Goal: Task Accomplishment & Management: Manage account settings

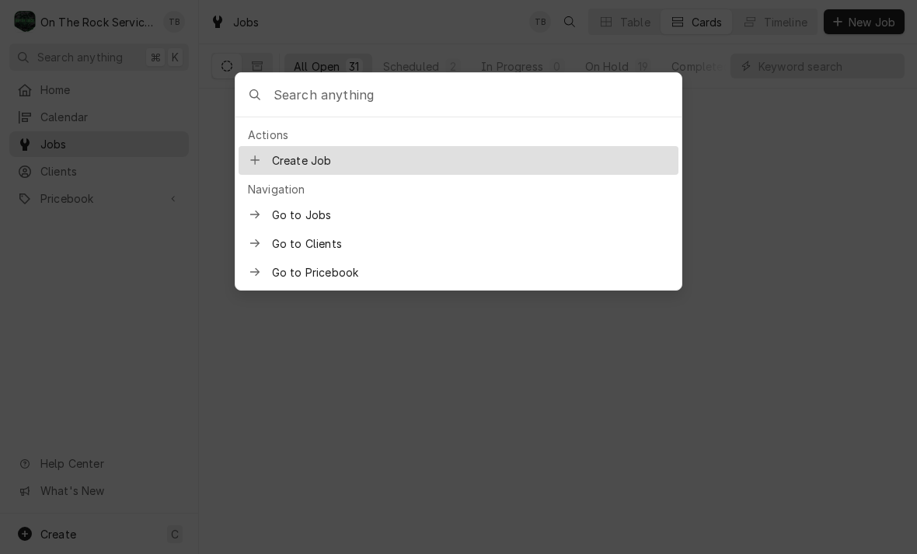
scroll to position [3254, 0]
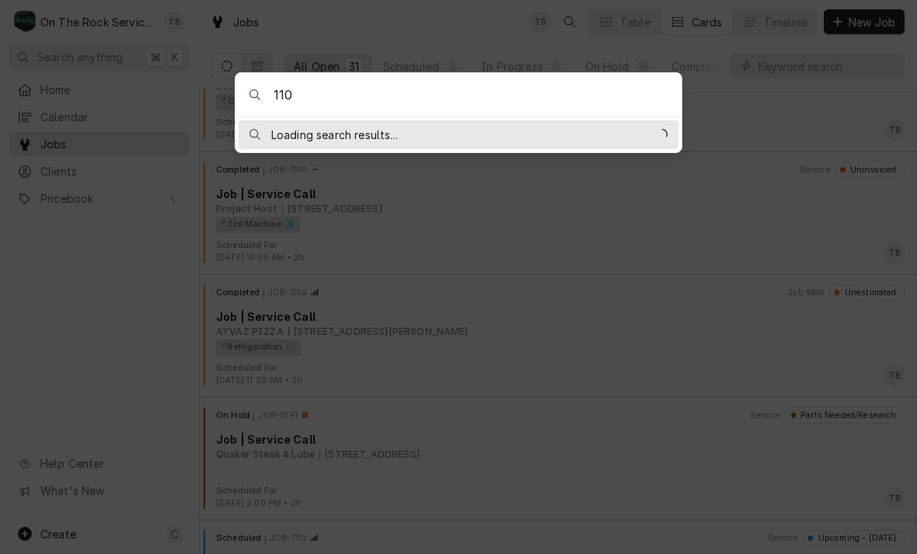
type input "1103"
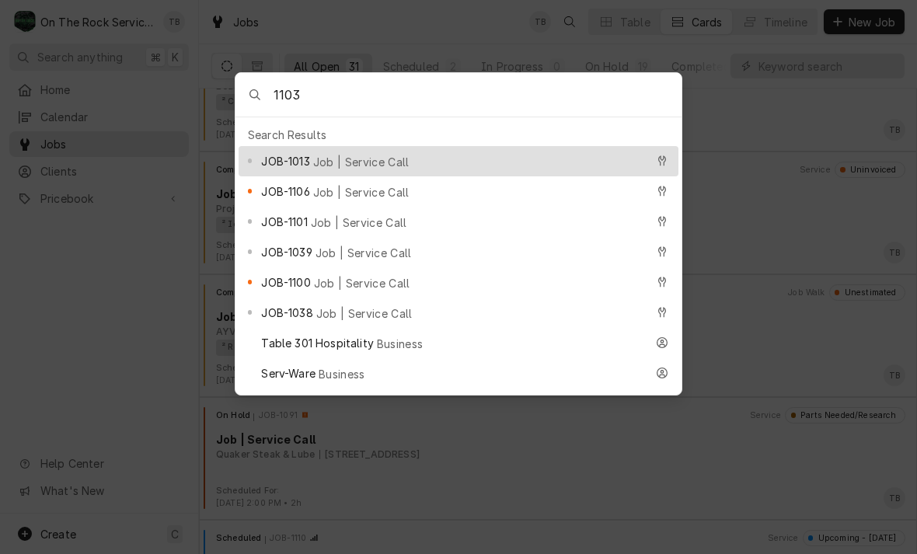
click at [400, 165] on div "JOB-1013 Job | Service Call" at bounding box center [453, 161] width 384 height 18
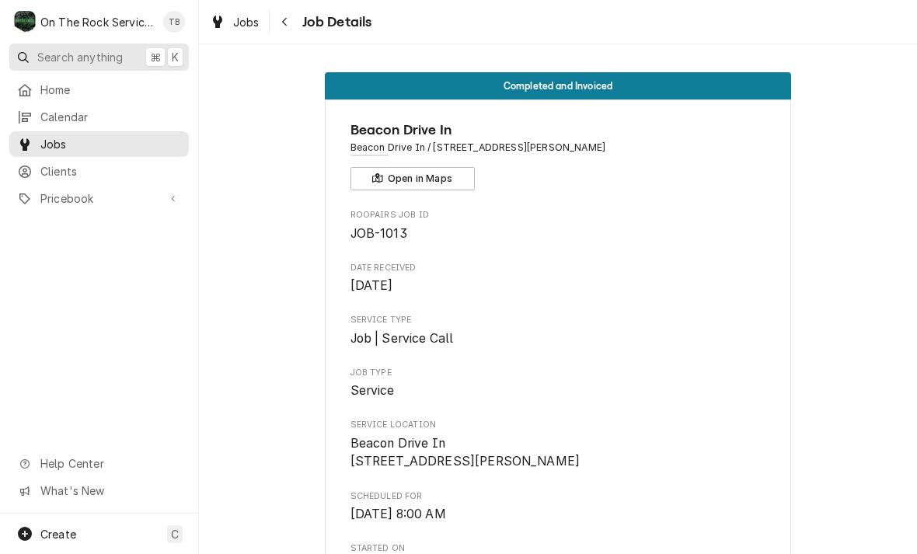
click at [102, 54] on span "Search anything" at bounding box center [80, 57] width 86 height 16
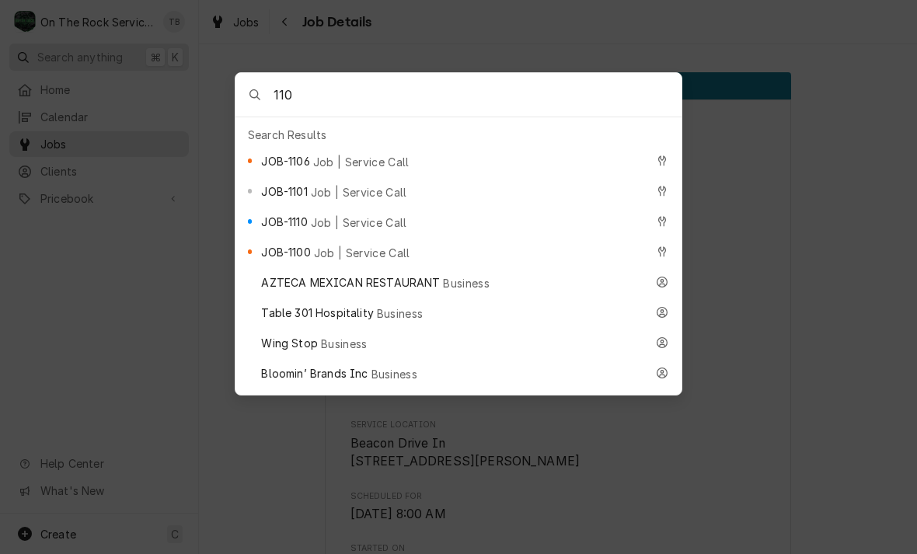
type input "1103"
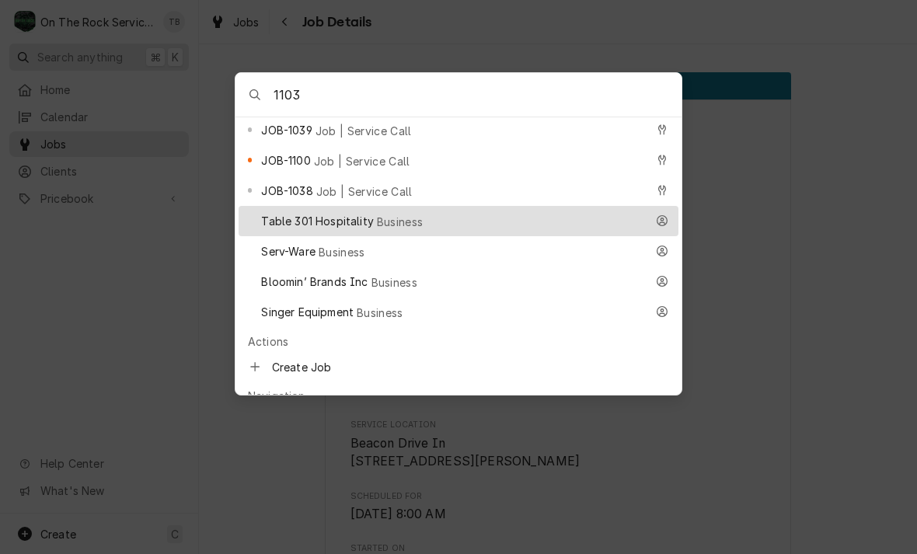
scroll to position [124, 0]
click at [124, 369] on div at bounding box center [458, 277] width 917 height 554
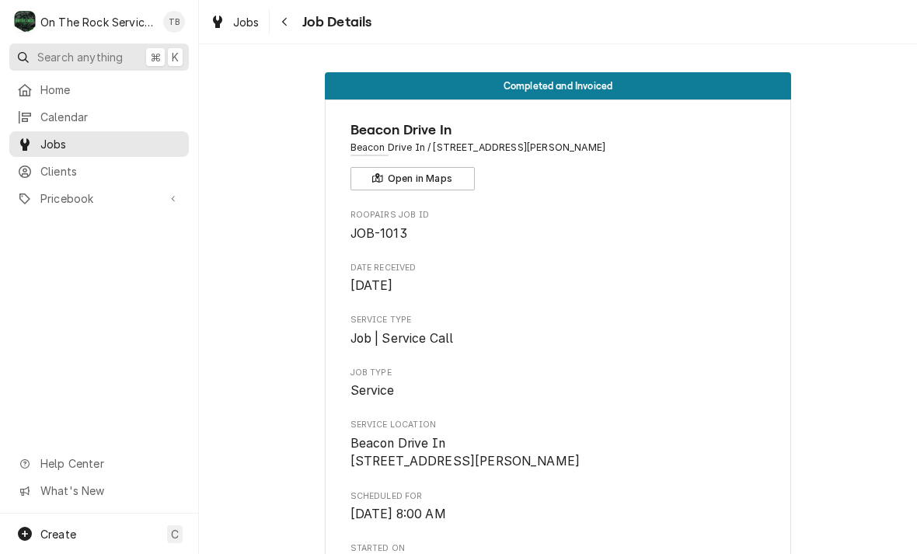
click at [85, 68] on button "Search anything ⌘ K" at bounding box center [99, 57] width 180 height 27
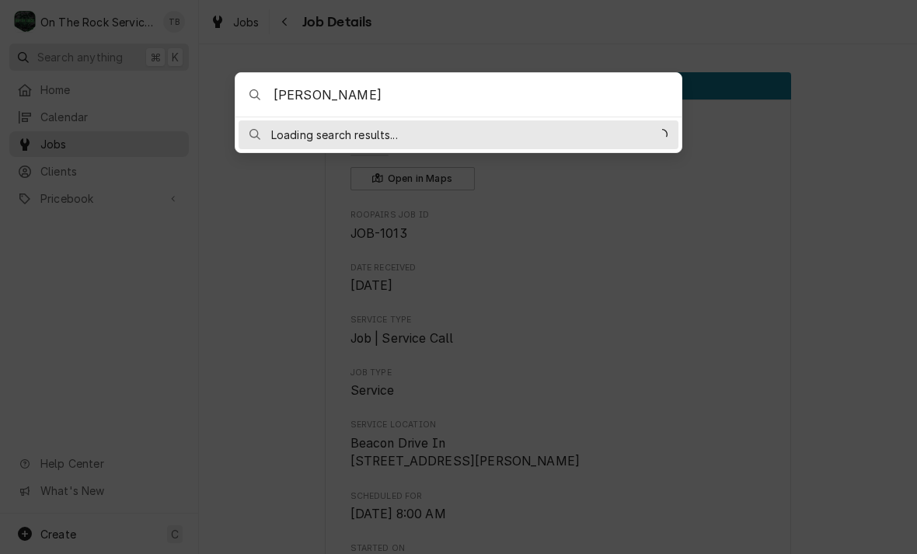
type input "Marco"
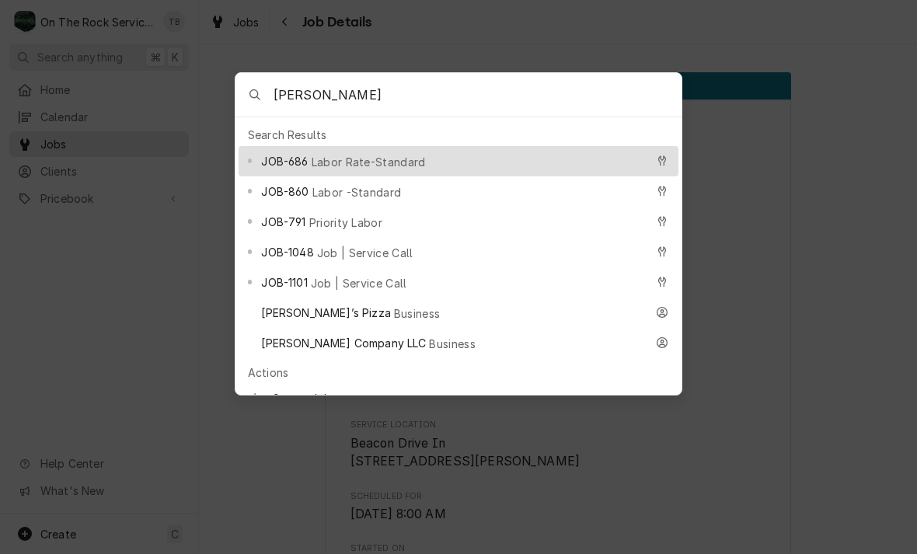
click at [394, 306] on span "Business" at bounding box center [417, 314] width 47 height 16
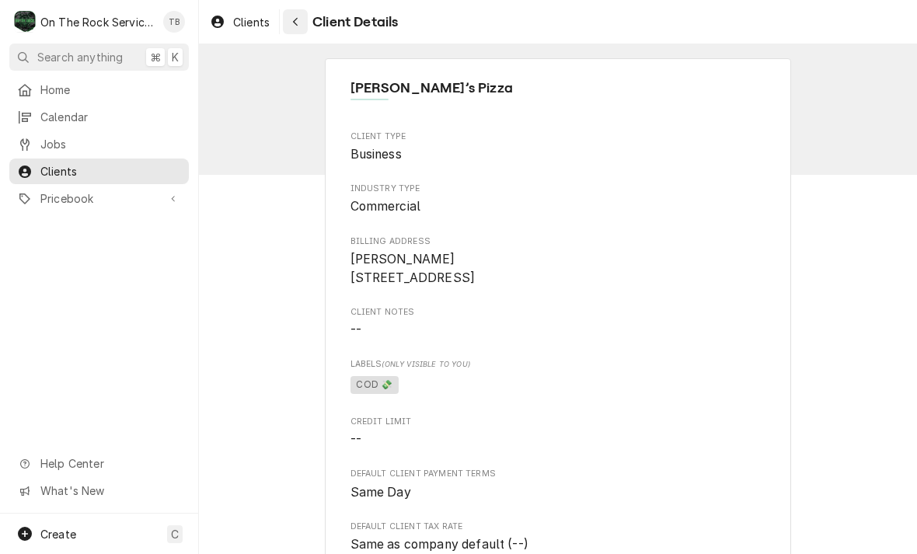
click at [303, 23] on div "Navigate back" at bounding box center [296, 22] width 16 height 16
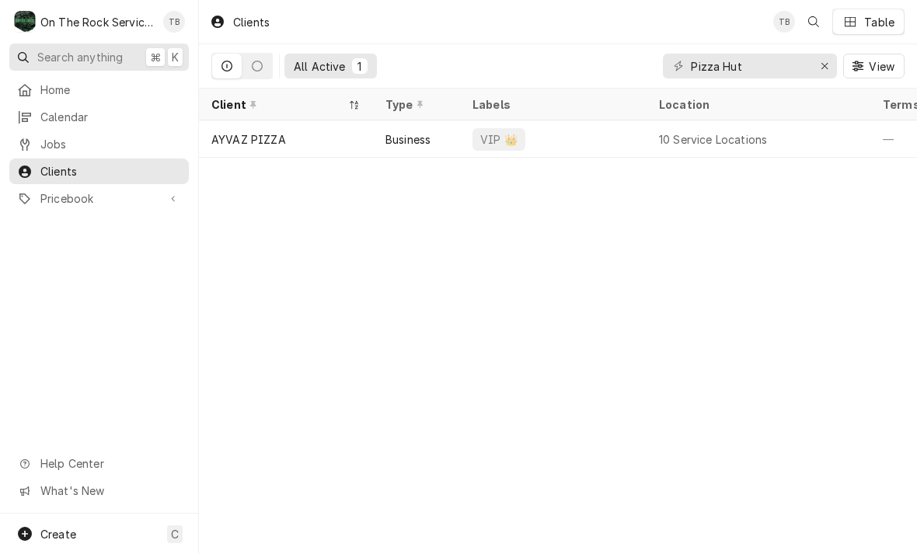
click at [86, 60] on span "Search anything" at bounding box center [80, 57] width 86 height 16
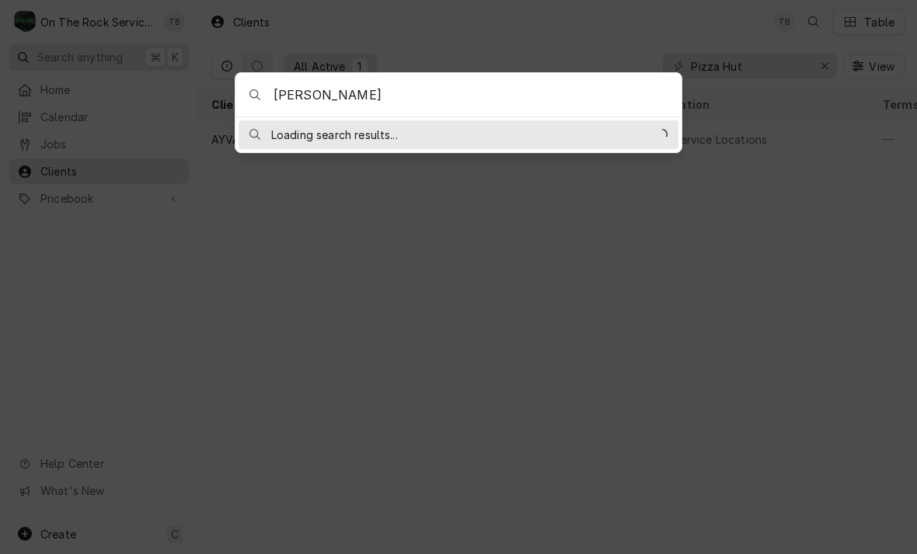
type input "[PERSON_NAME]"
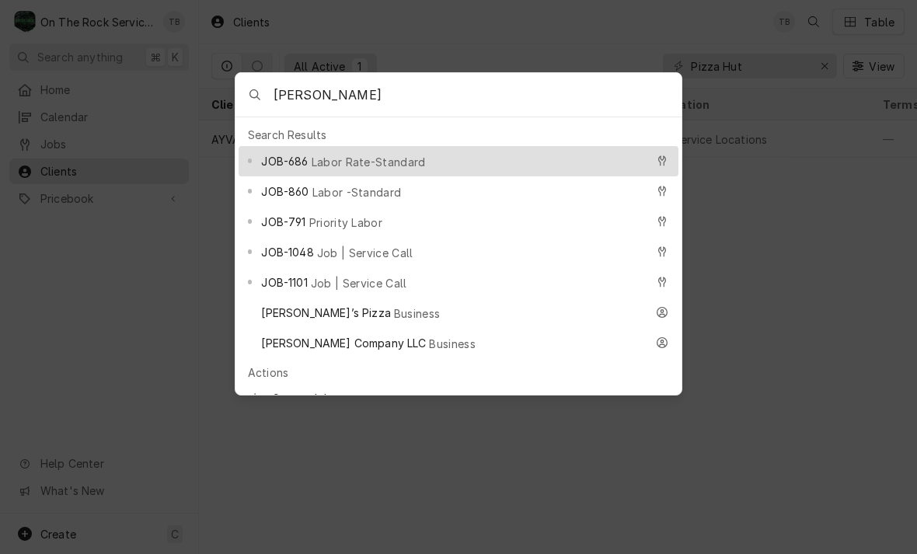
click at [365, 280] on span "Job | Service Call" at bounding box center [359, 283] width 96 height 16
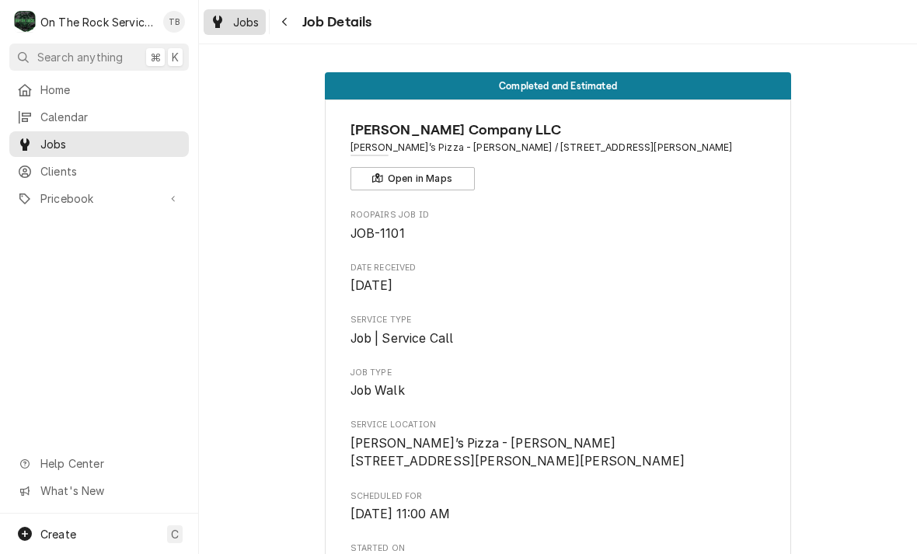
click at [246, 33] on link "Jobs" at bounding box center [235, 22] width 62 height 26
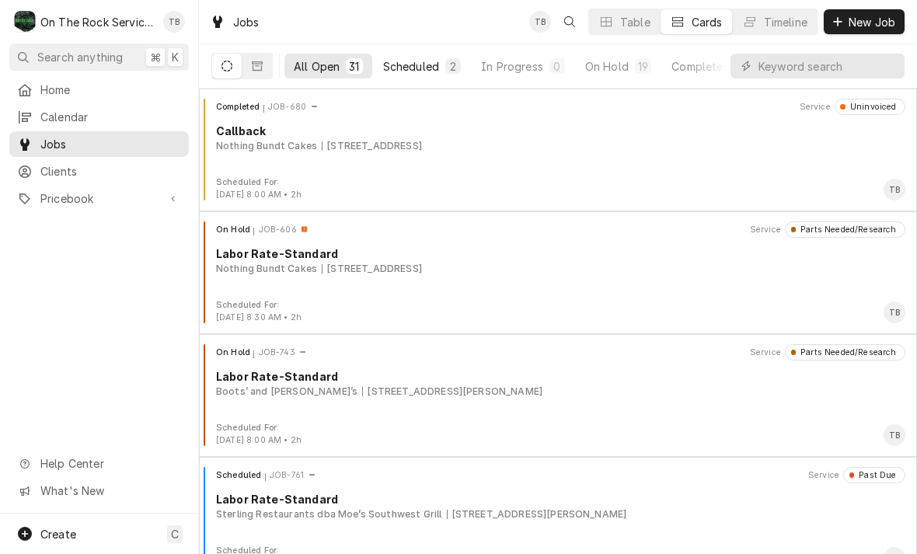
click at [421, 68] on div "Scheduled" at bounding box center [411, 66] width 56 height 16
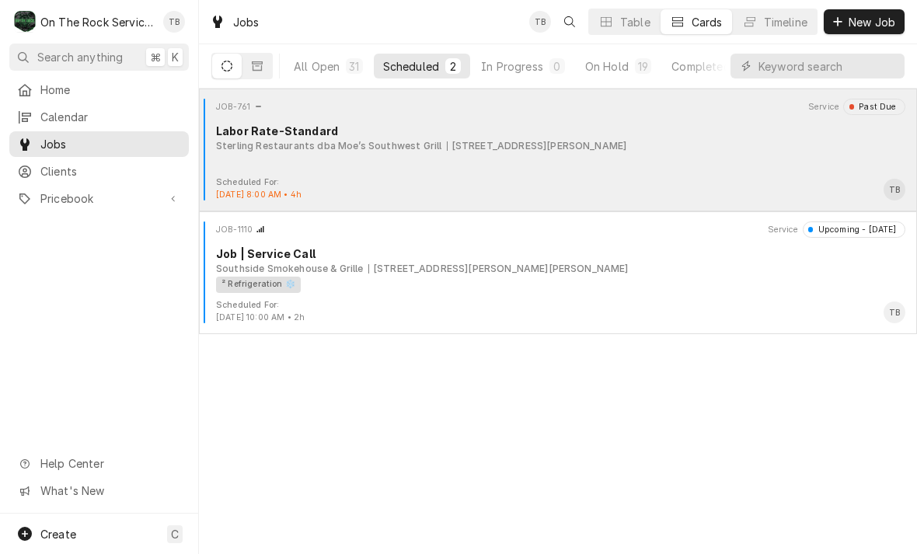
click at [644, 161] on div "JOB-761 Service Past Due Labor Rate-Standard Sterling Restaurants dba Moe’s Sou…" at bounding box center [558, 138] width 706 height 78
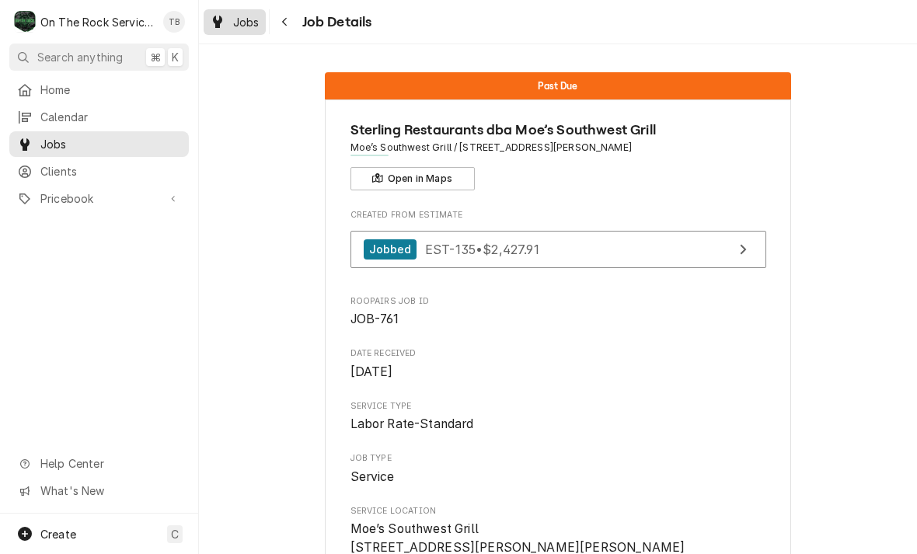
click at [242, 31] on link "Jobs" at bounding box center [235, 22] width 62 height 26
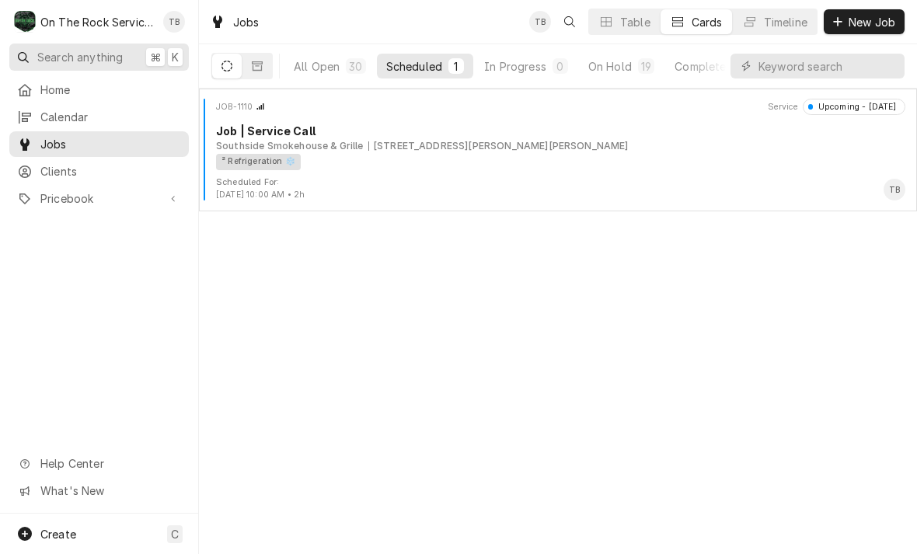
click at [84, 63] on span "Search anything" at bounding box center [80, 57] width 86 height 16
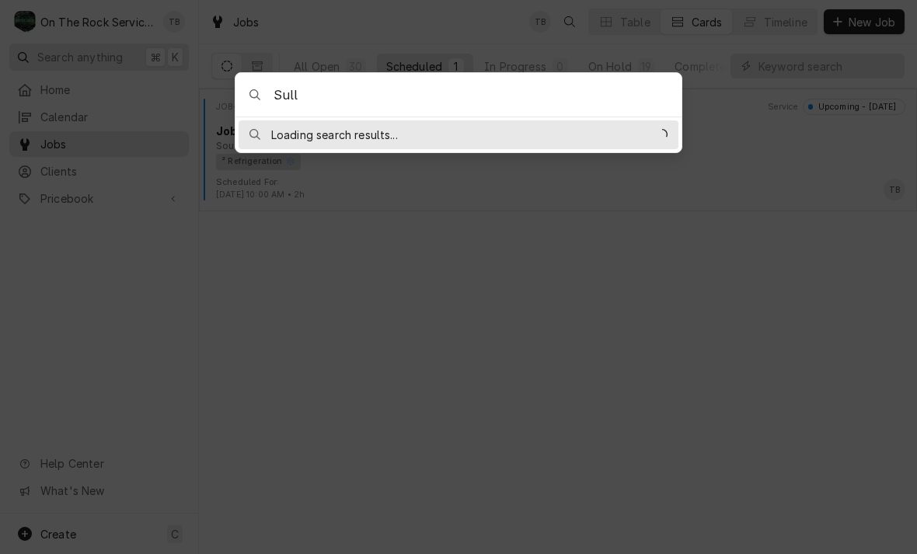
type input "Sully"
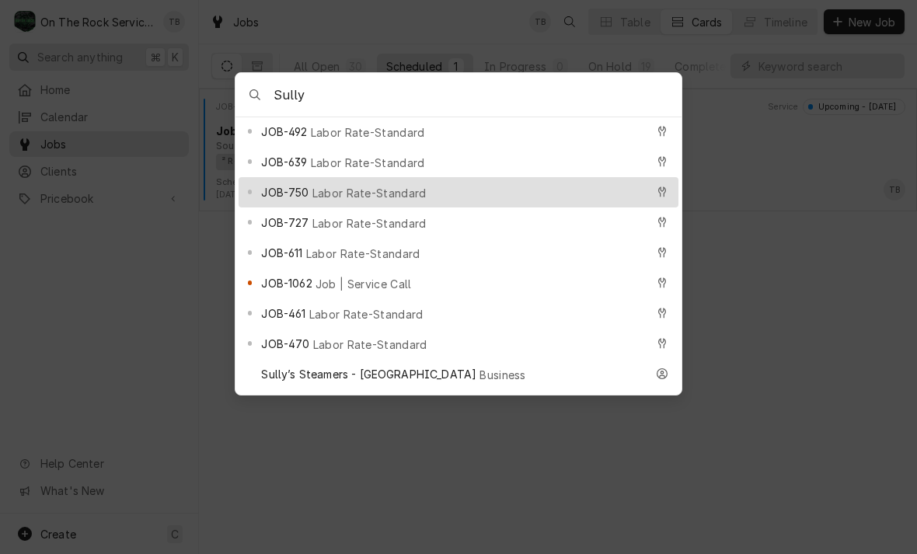
scroll to position [183, 0]
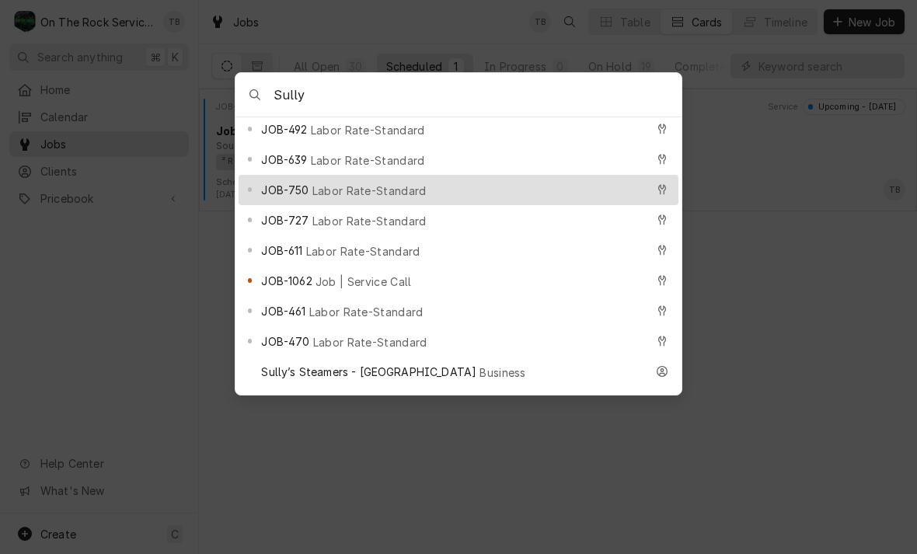
click at [374, 274] on span "Job | Service Call" at bounding box center [364, 282] width 96 height 16
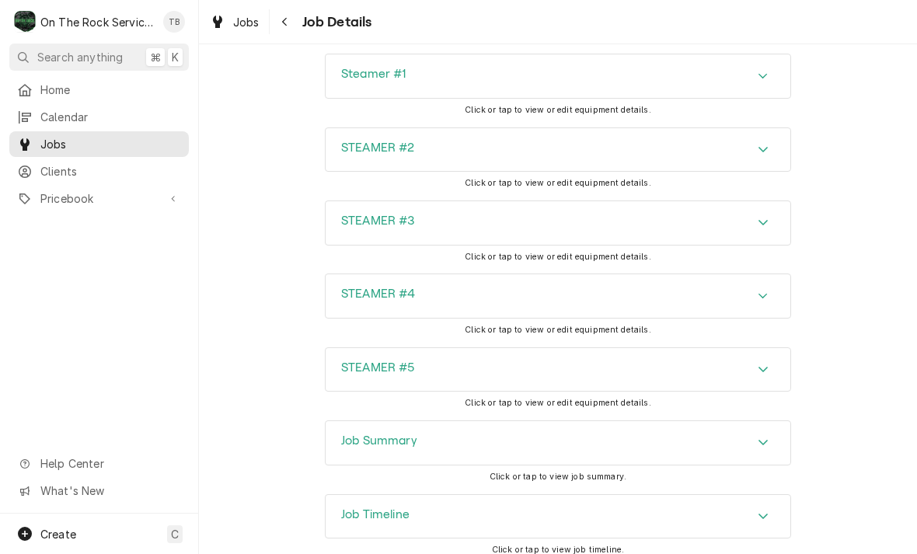
scroll to position [2047, 0]
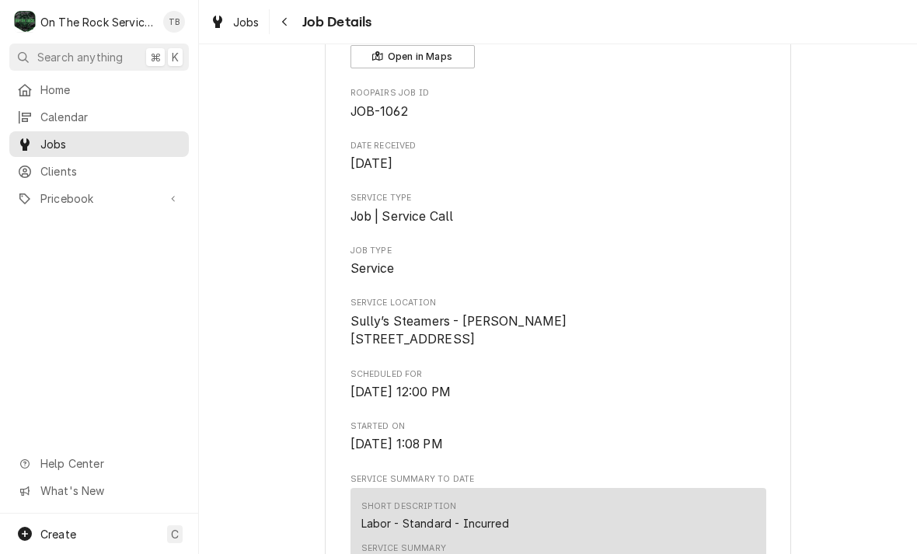
click at [109, 25] on div "On The Rock Services" at bounding box center [97, 22] width 114 height 16
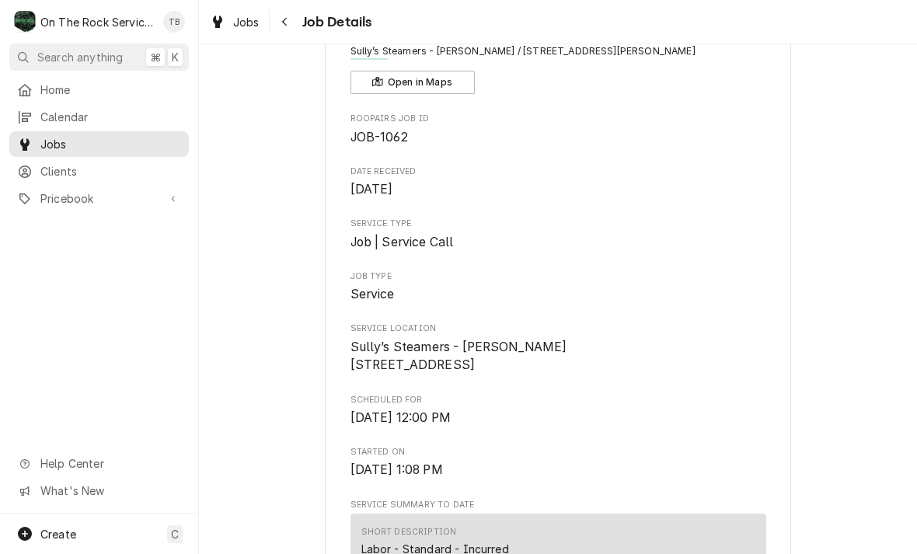
scroll to position [94, 0]
click at [81, 63] on span "Search anything" at bounding box center [80, 57] width 86 height 16
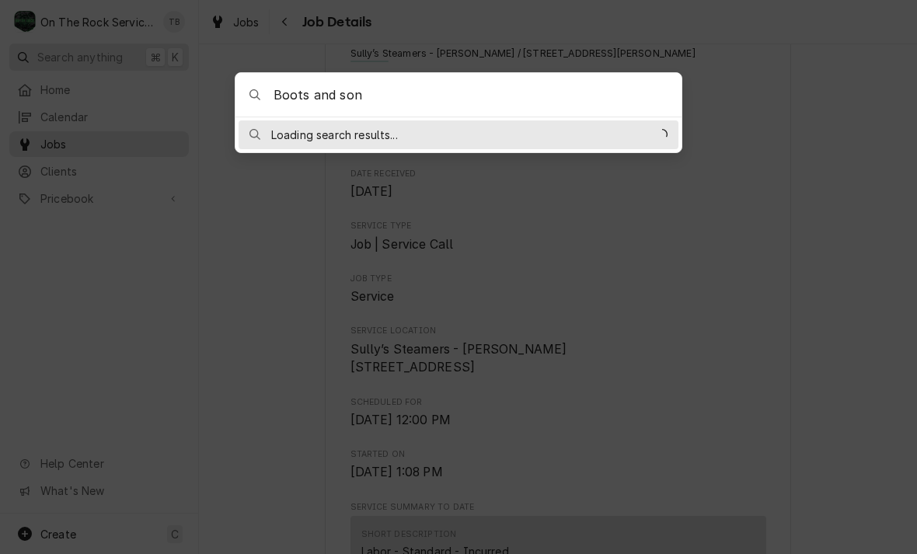
type input "Boots and sonn"
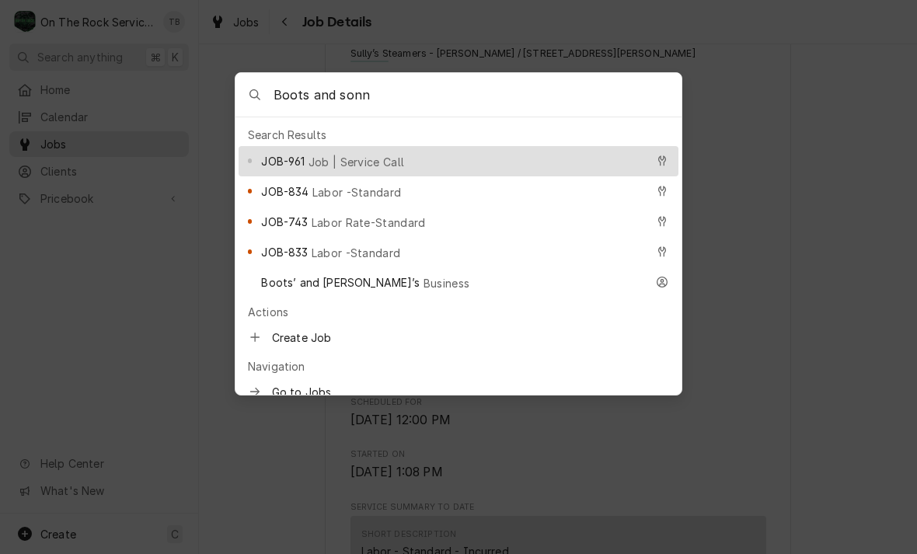
click at [361, 215] on span "Labor Rate-Standard" at bounding box center [369, 223] width 114 height 16
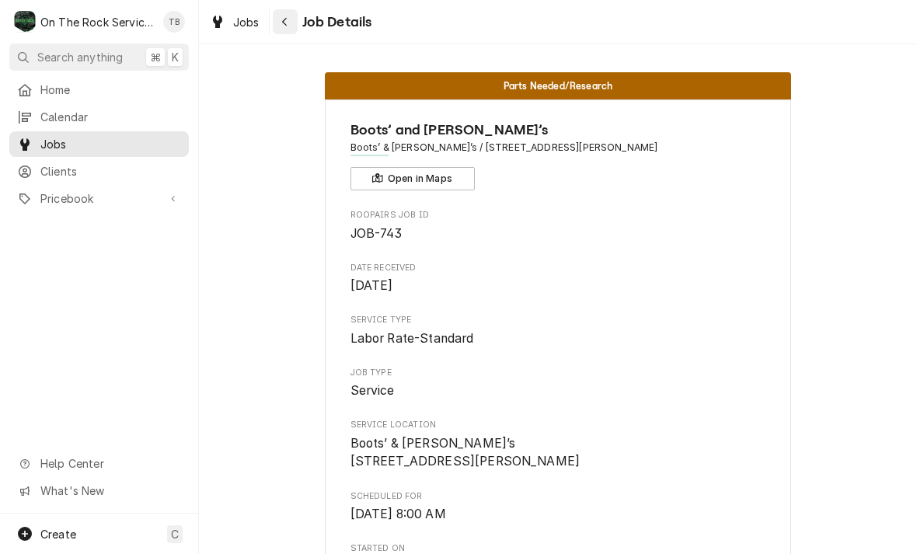
click at [291, 16] on div "Navigate back" at bounding box center [286, 22] width 16 height 16
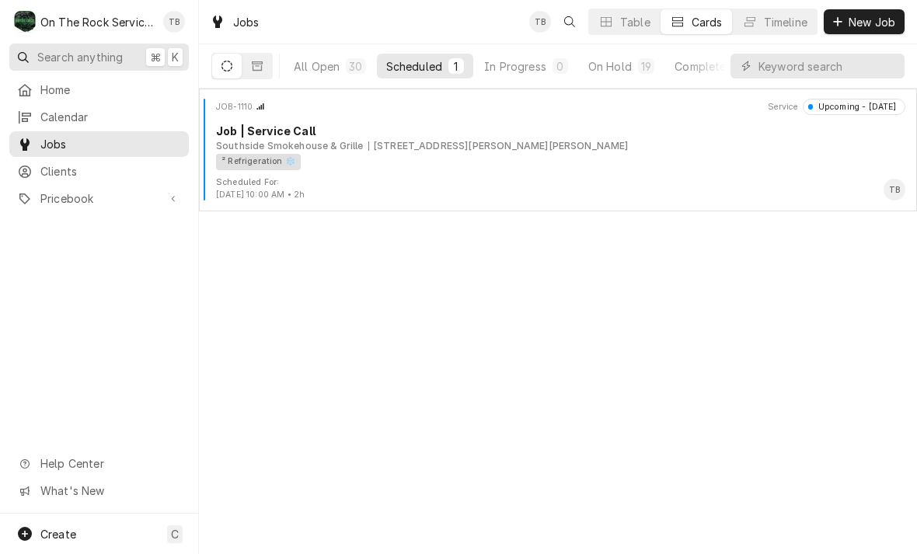
click at [56, 54] on span "Search anything" at bounding box center [80, 57] width 86 height 16
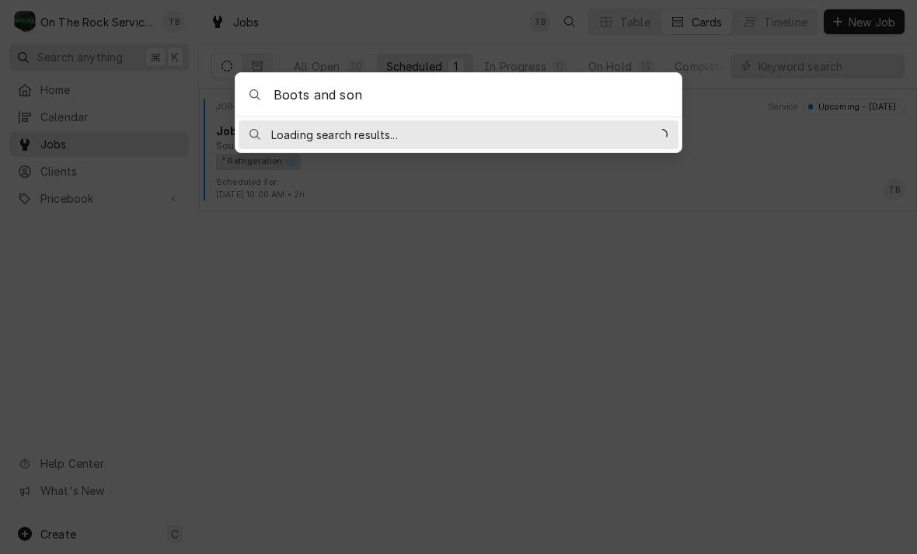
type input "Boots and sonn"
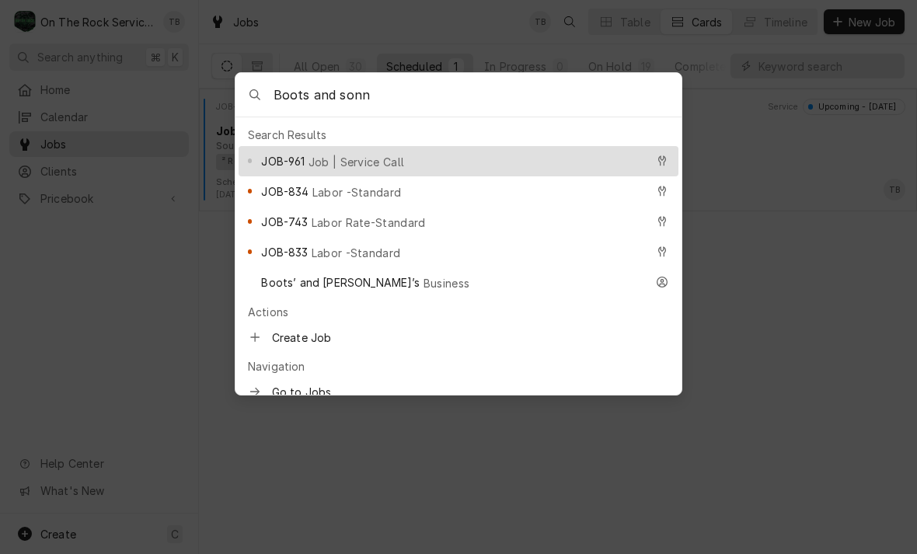
click at [372, 198] on div "JOB-834 Labor -Standard" at bounding box center [453, 192] width 384 height 18
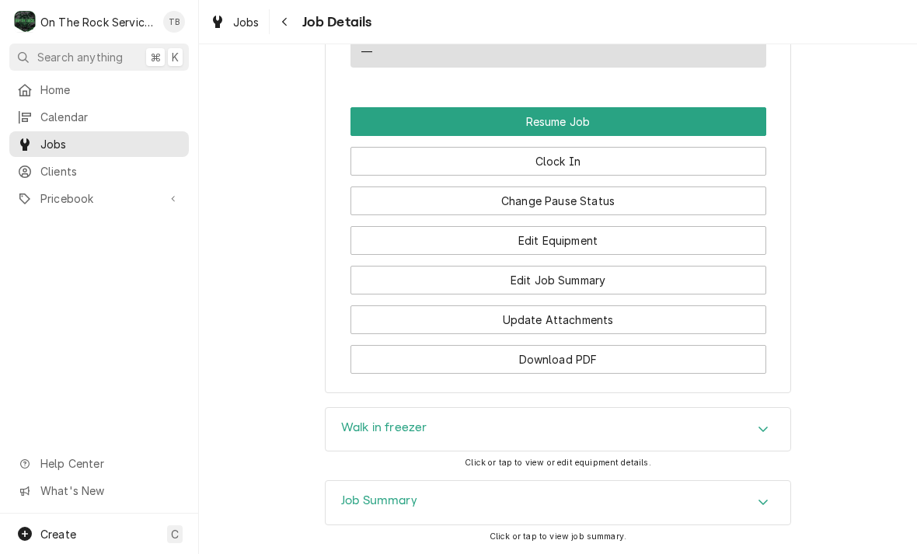
scroll to position [1467, 0]
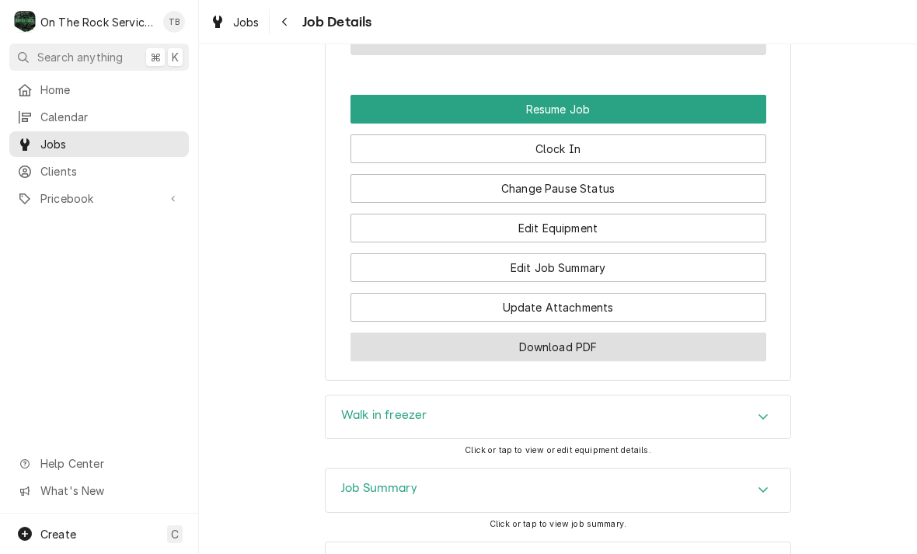
click at [582, 340] on button "Download PDF" at bounding box center [559, 347] width 416 height 29
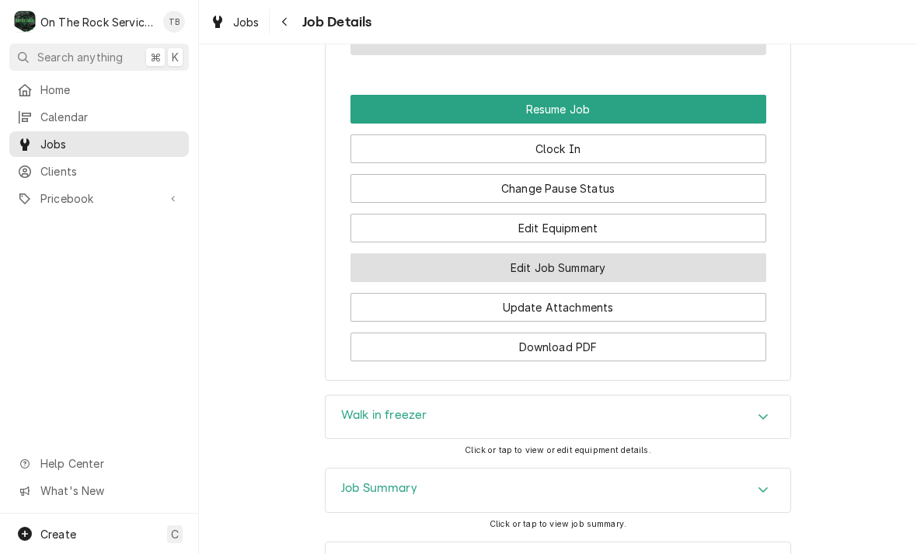
click at [610, 257] on button "Edit Job Summary" at bounding box center [559, 267] width 416 height 29
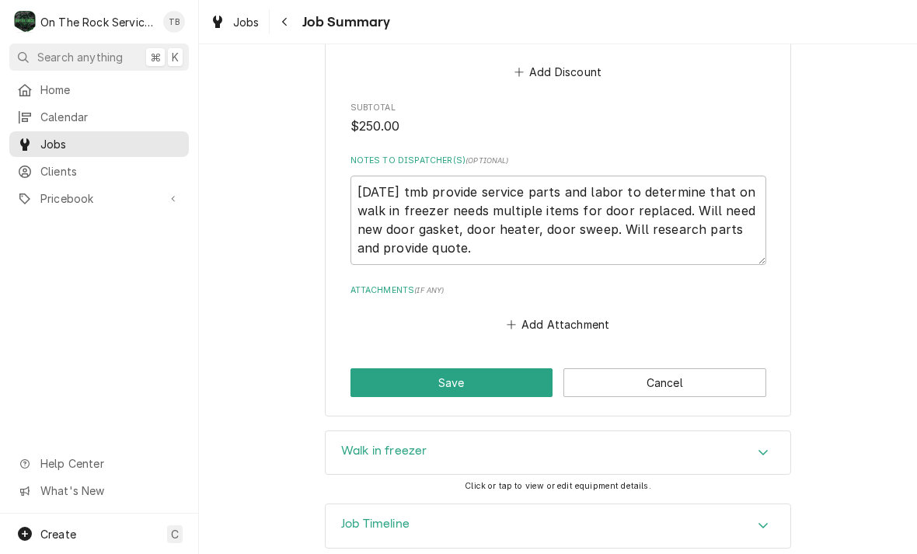
scroll to position [935, 0]
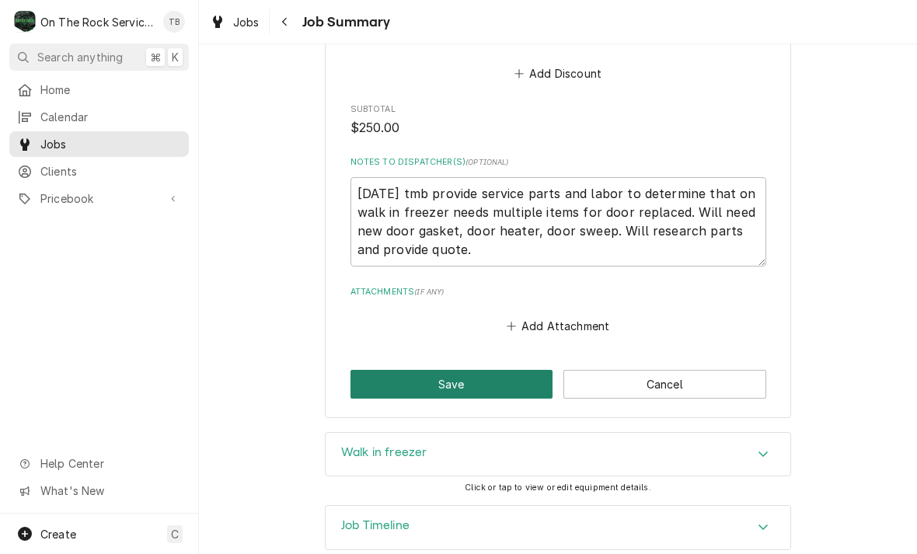
click at [476, 370] on button "Save" at bounding box center [452, 384] width 203 height 29
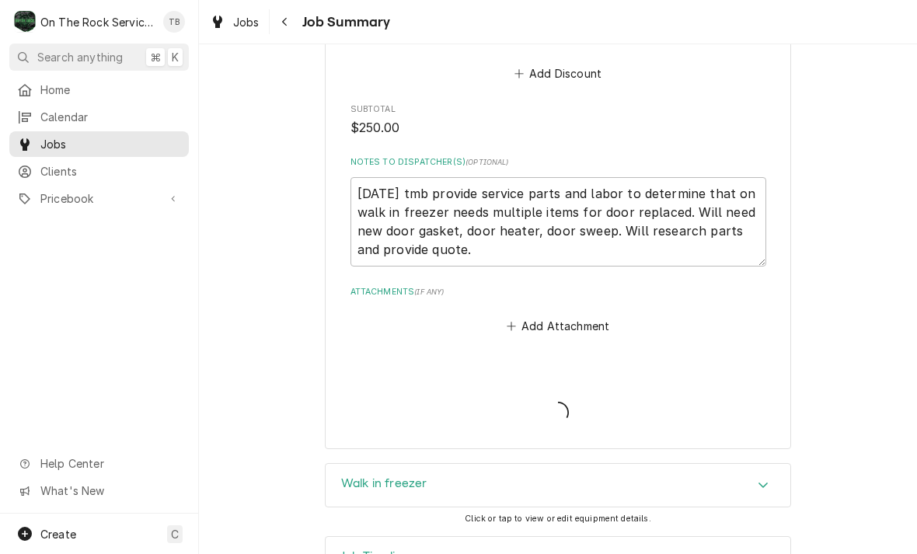
type textarea "x"
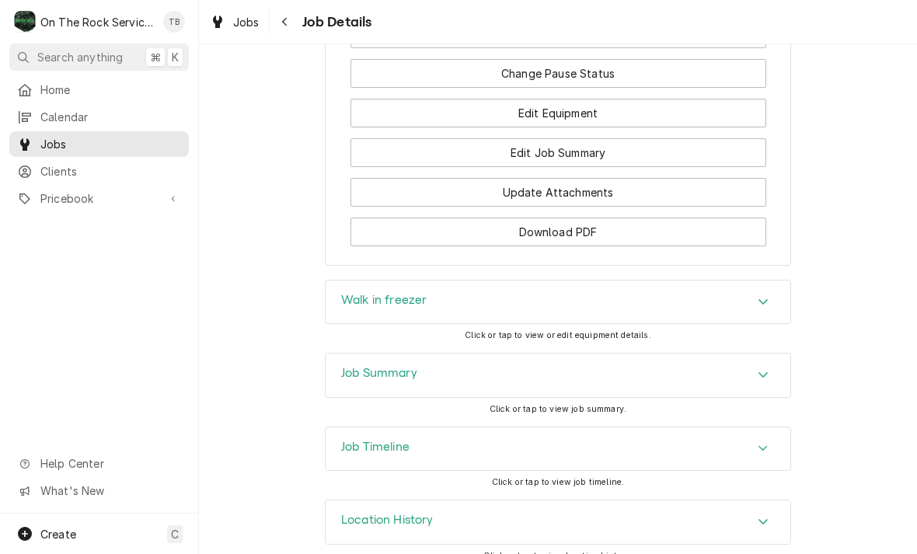
scroll to position [1579, 0]
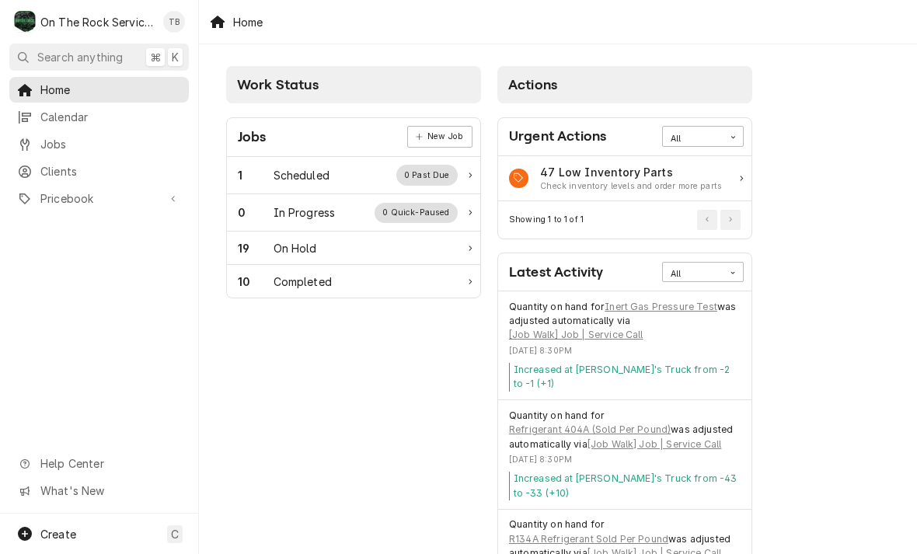
click at [332, 177] on div "1 Scheduled 0 Past Due" at bounding box center [348, 175] width 220 height 20
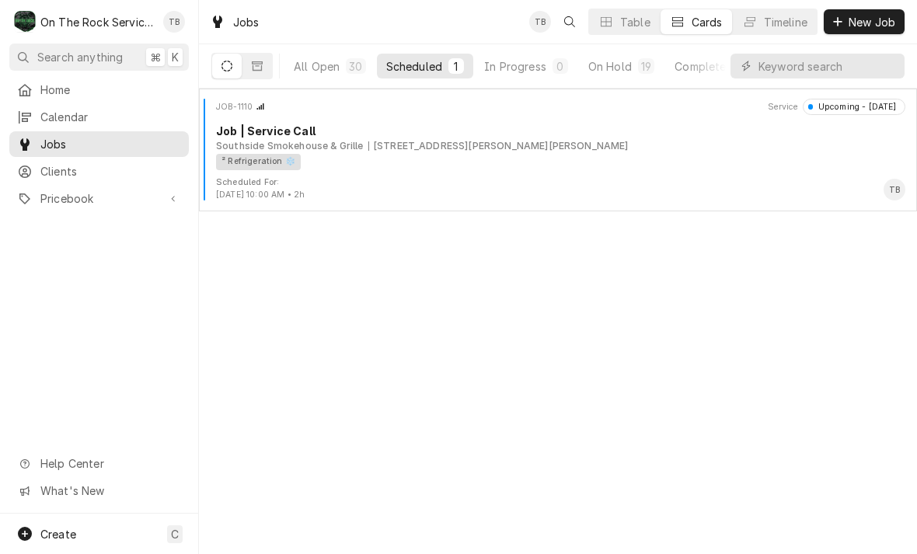
click at [323, 73] on div "All Open" at bounding box center [317, 66] width 46 height 16
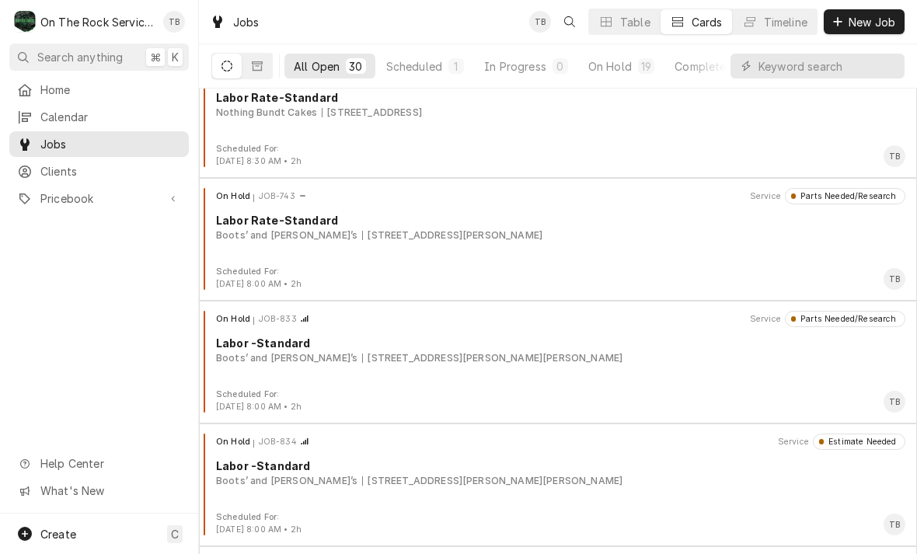
scroll to position [160, 0]
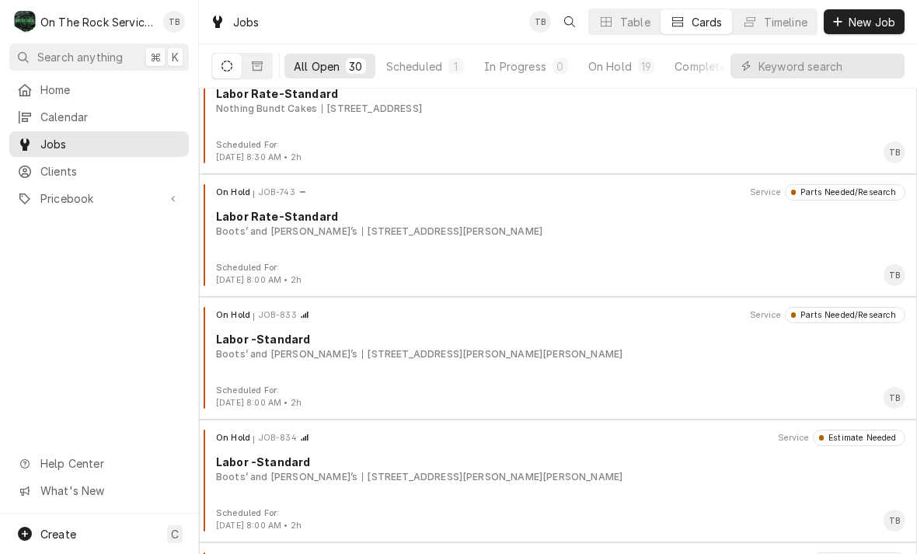
click at [660, 250] on div "On Hold JOB-743 Service Parts Needed/Research Labor Rate-Standard Boots’ and So…" at bounding box center [558, 223] width 706 height 78
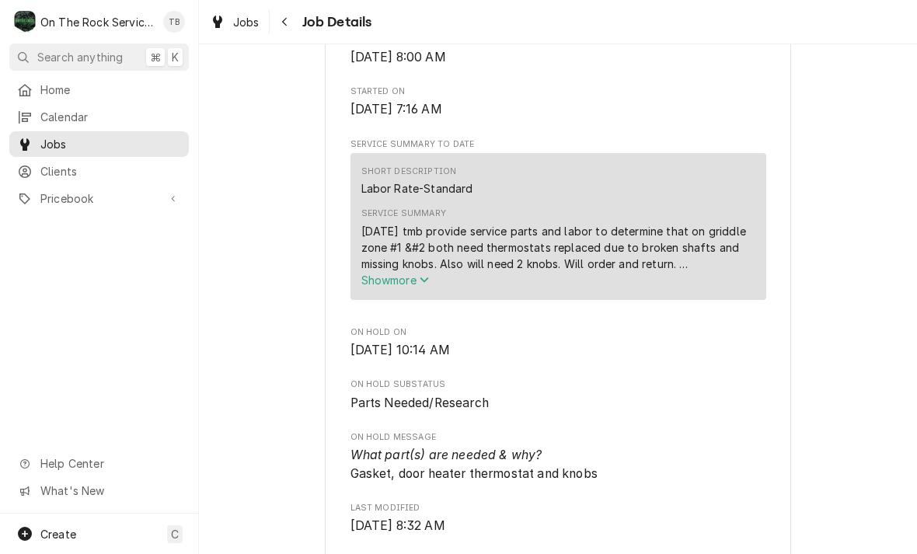
scroll to position [460, 0]
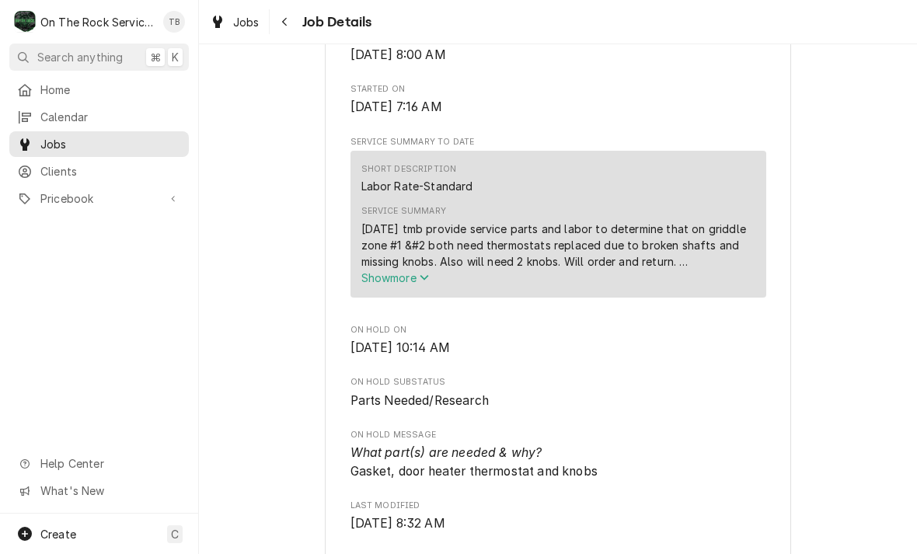
click at [295, 22] on button "Navigate back" at bounding box center [285, 21] width 25 height 25
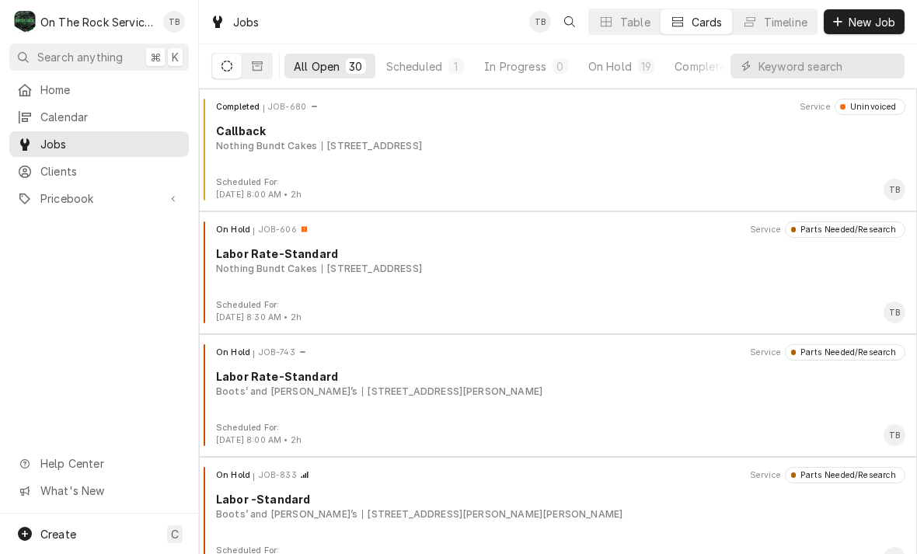
click at [628, 75] on button "On Hold 19" at bounding box center [621, 66] width 85 height 25
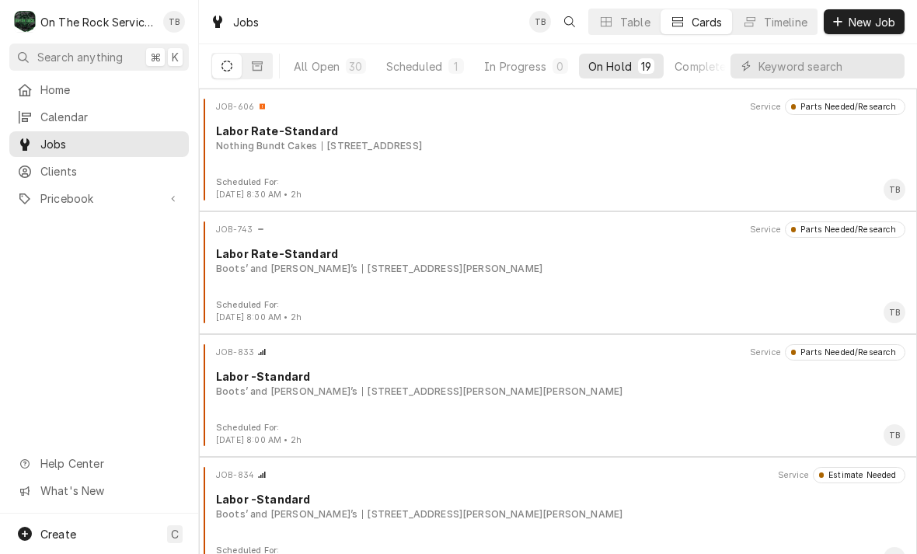
click at [351, 58] on div "30" at bounding box center [355, 66] width 19 height 16
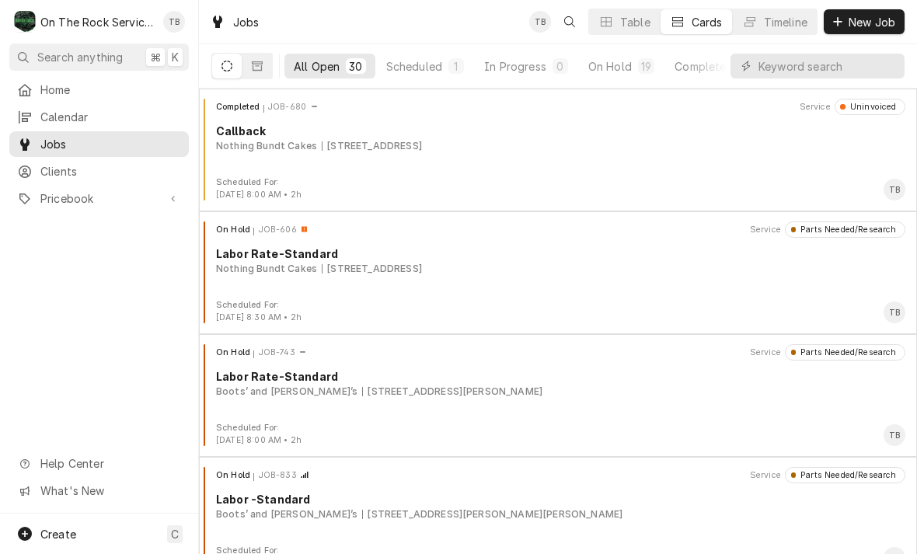
click at [617, 70] on div "On Hold" at bounding box center [611, 66] width 44 height 16
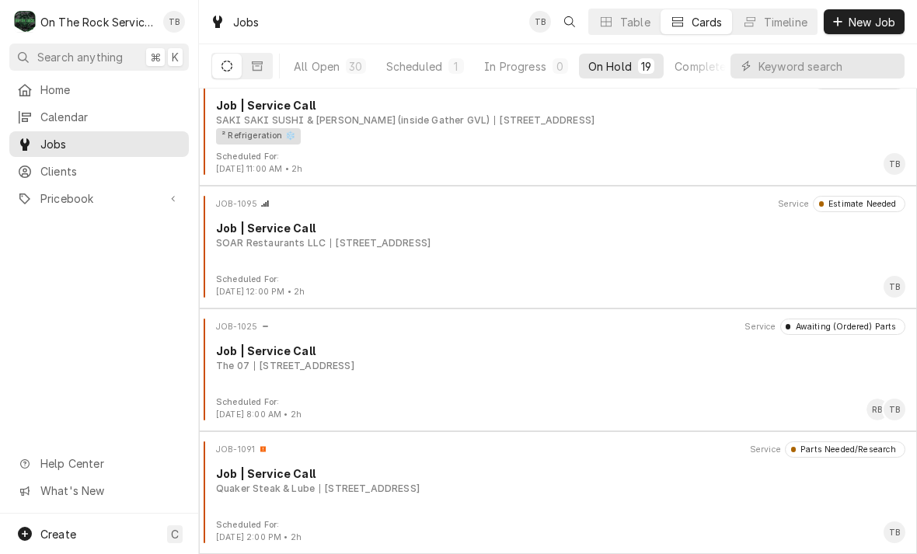
scroll to position [1868, 0]
click at [328, 65] on div "All Open" at bounding box center [317, 66] width 46 height 16
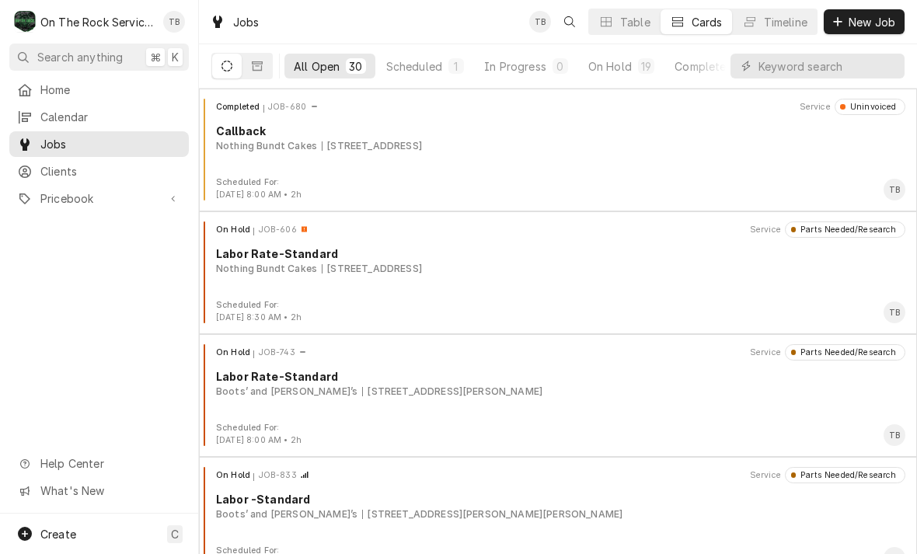
scroll to position [0, 0]
click at [400, 395] on div "120 E Henry St, Spartanburg, SC 29306" at bounding box center [452, 392] width 180 height 14
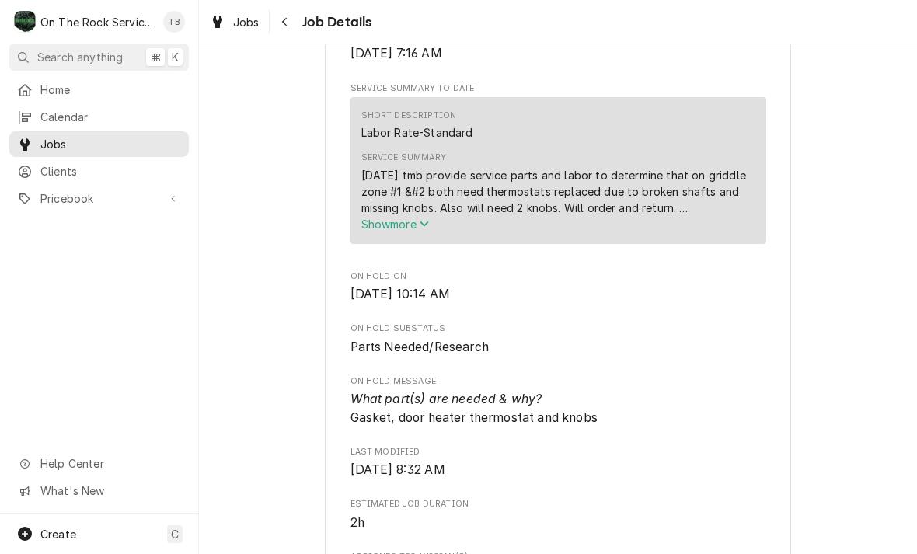
scroll to position [517, 0]
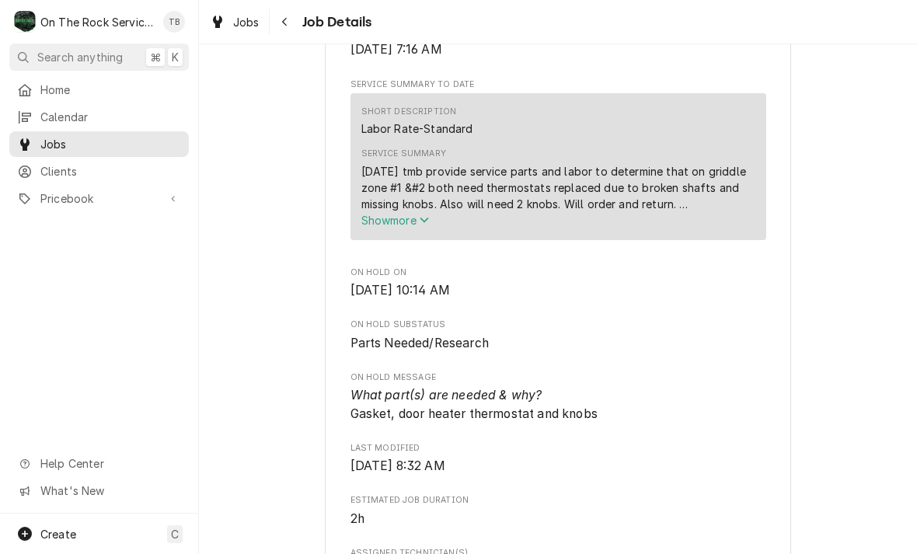
click at [429, 225] on icon "Service Summary" at bounding box center [424, 220] width 9 height 11
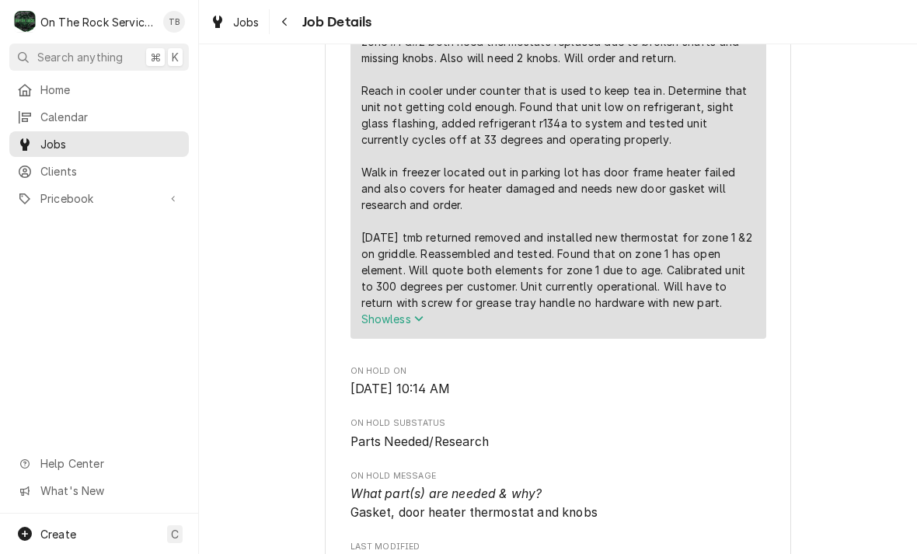
scroll to position [666, 0]
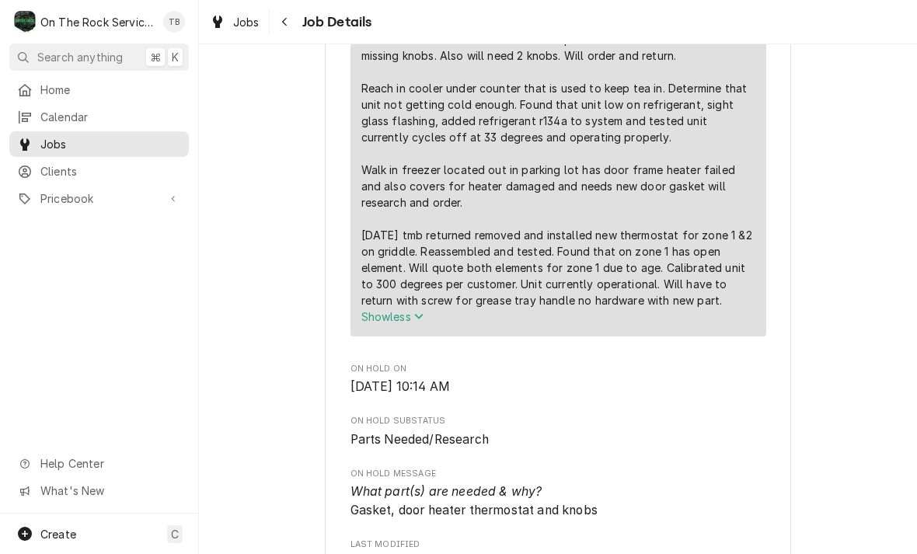
click at [236, 27] on span "Jobs" at bounding box center [246, 22] width 26 height 16
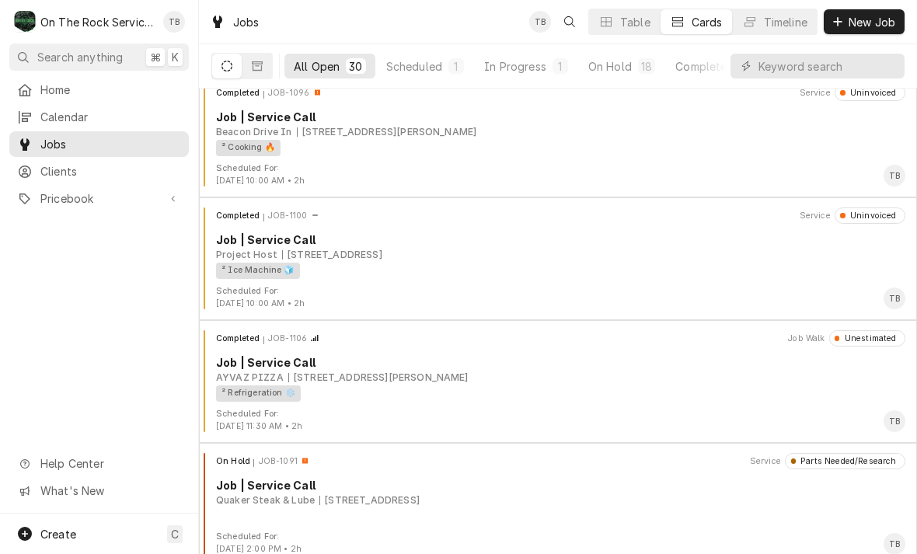
scroll to position [3083, 0]
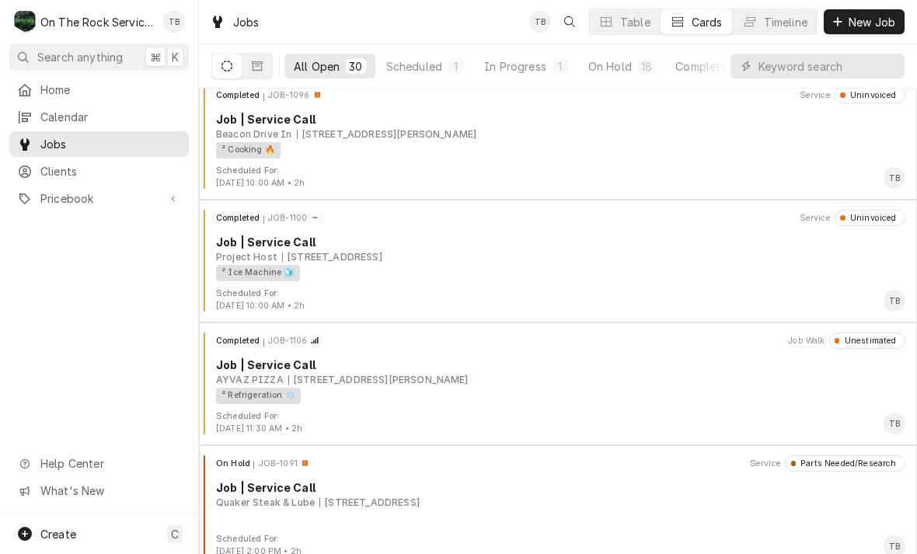
click at [592, 251] on div "Project Host [STREET_ADDRESS]" at bounding box center [561, 257] width 690 height 14
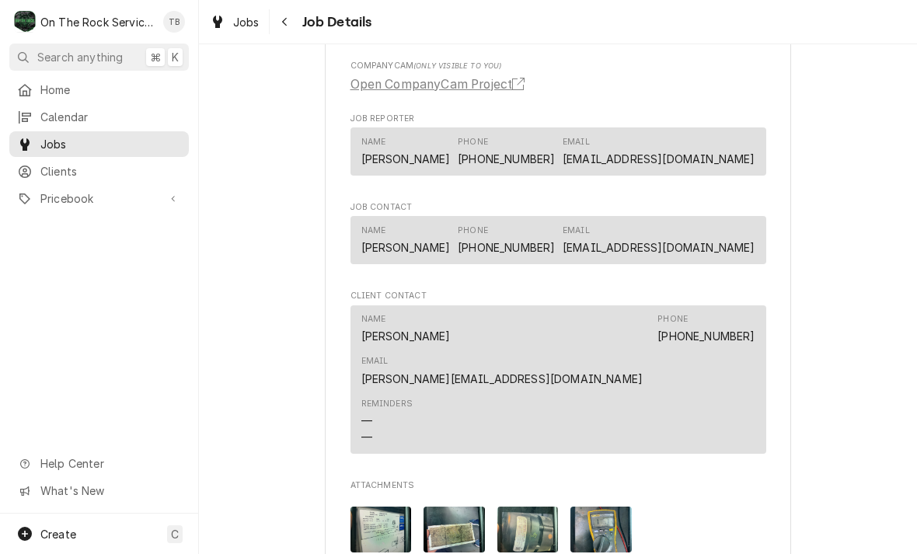
scroll to position [910, 0]
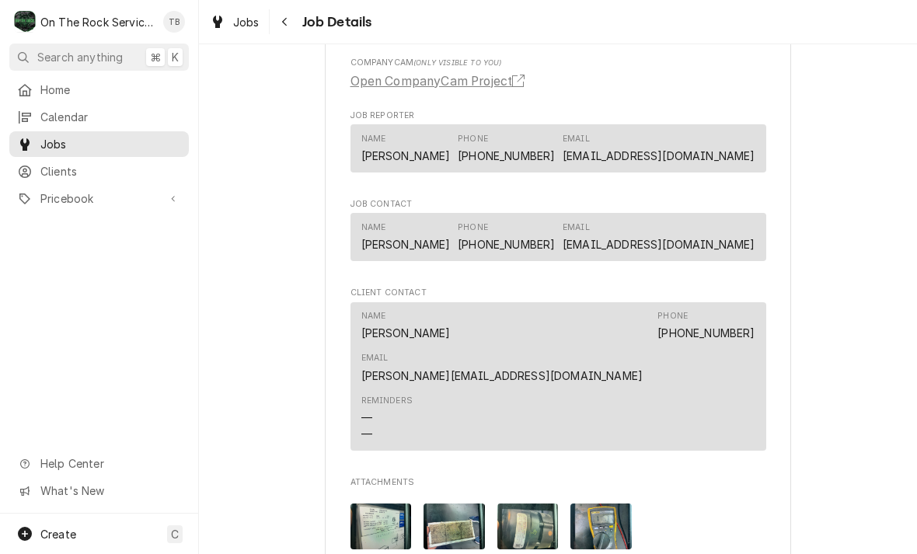
click at [244, 32] on link "Jobs" at bounding box center [235, 22] width 62 height 26
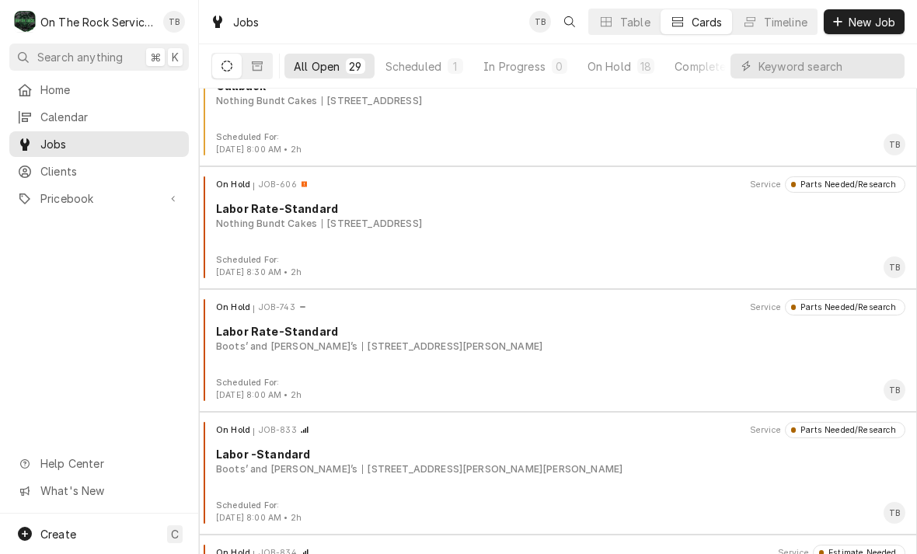
scroll to position [46, 0]
click at [541, 356] on div "On Hold JOB-743 Service Parts Needed/Research Labor Rate-Standard Boots’ and So…" at bounding box center [558, 338] width 706 height 78
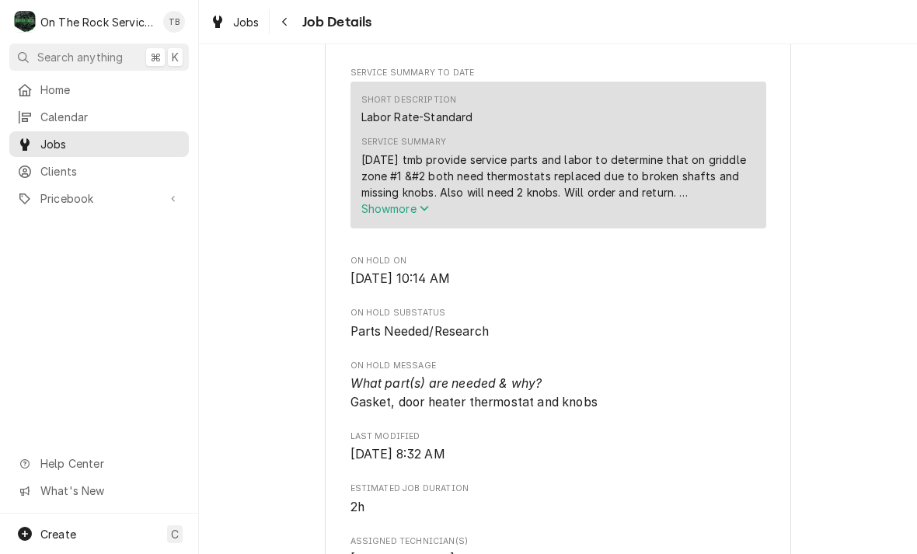
scroll to position [531, 0]
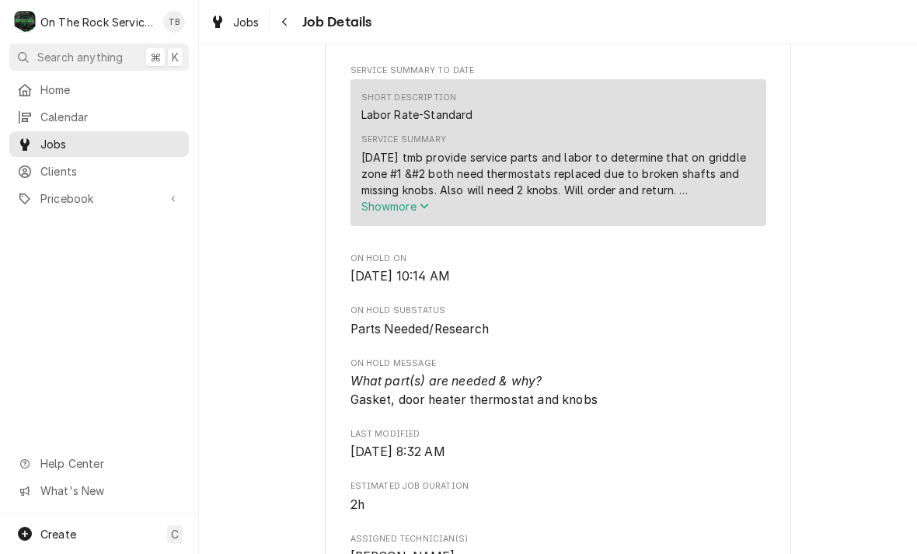
click at [428, 211] on icon "Service Summary" at bounding box center [424, 206] width 9 height 11
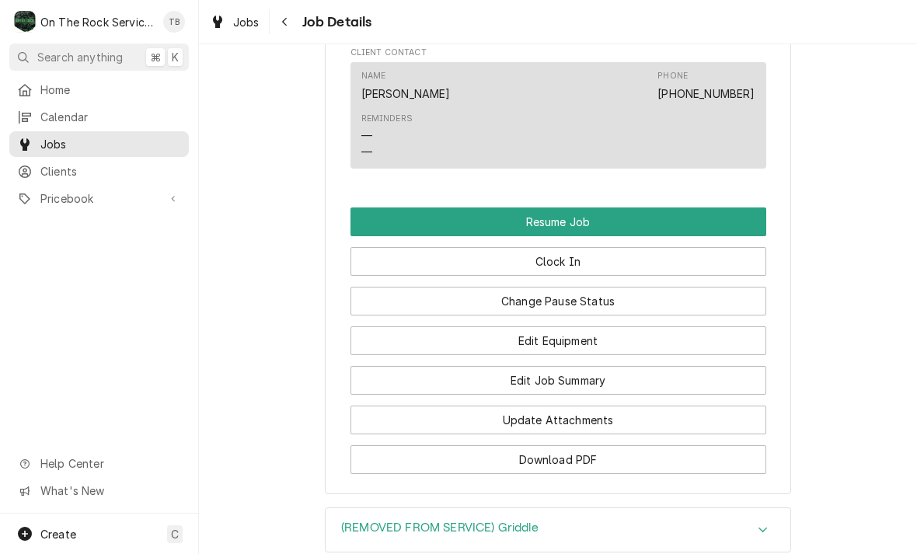
scroll to position [1858, 0]
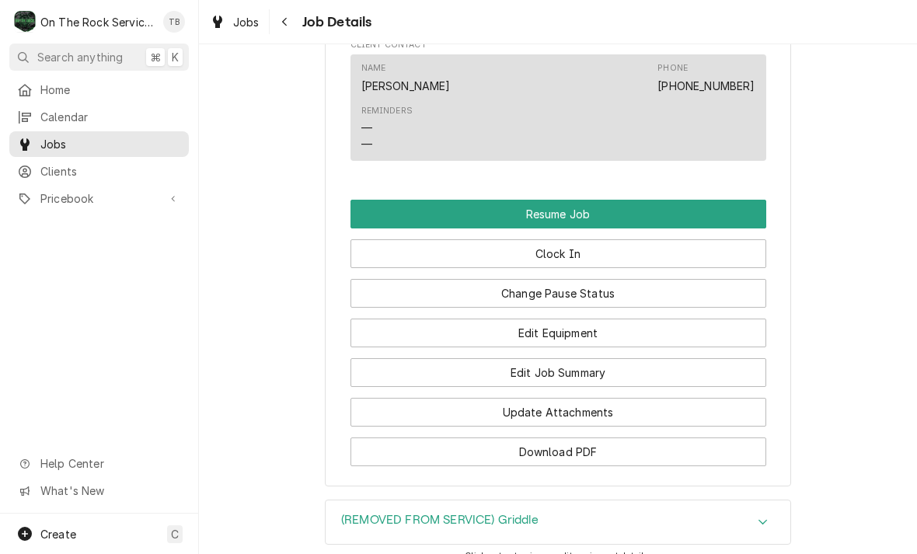
click at [641, 201] on button "Resume Job" at bounding box center [559, 214] width 416 height 29
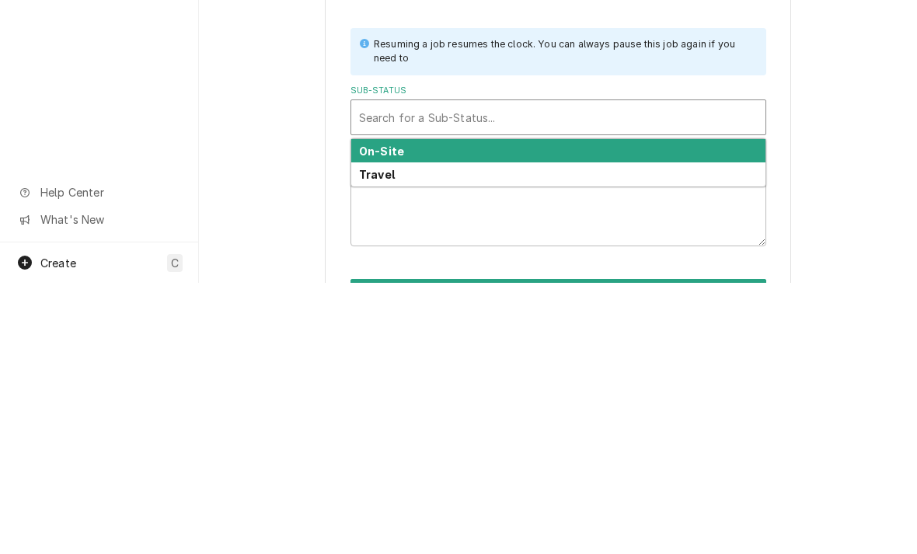
click at [699, 411] on div "On-Site" at bounding box center [558, 423] width 414 height 24
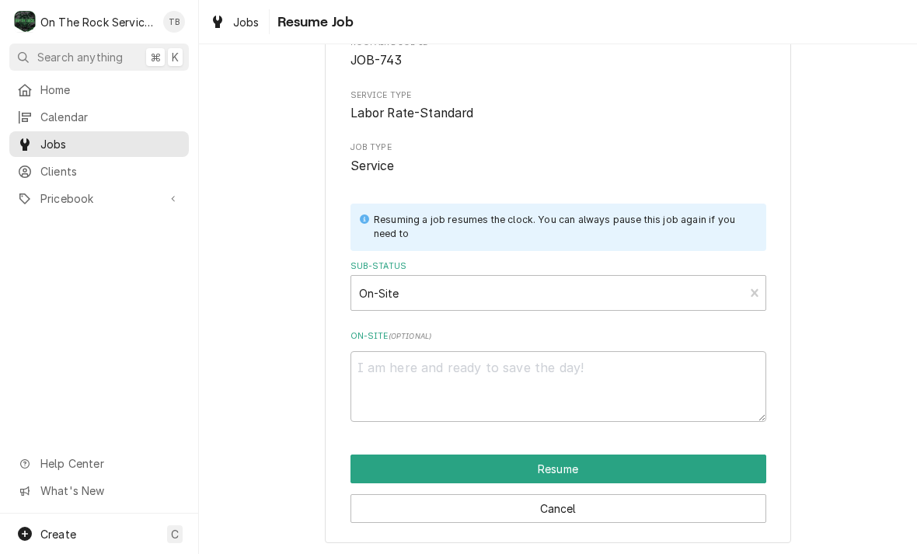
scroll to position [95, 0]
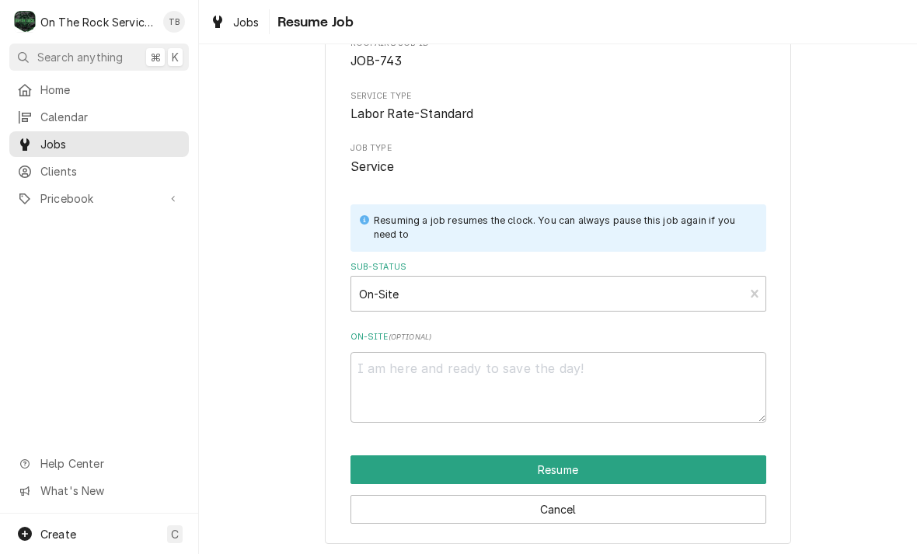
click at [600, 466] on button "Resume" at bounding box center [559, 470] width 416 height 29
type textarea "x"
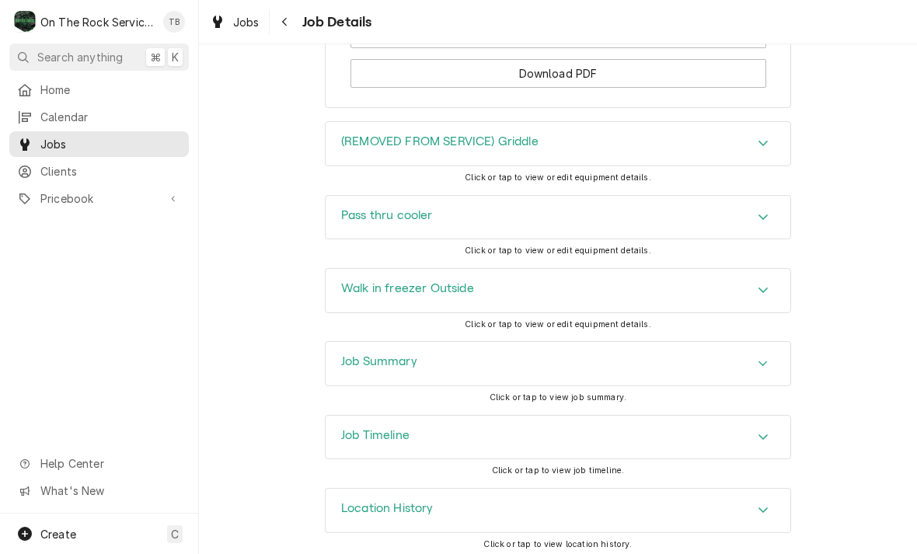
scroll to position [1960, 0]
